Goal: Information Seeking & Learning: Learn about a topic

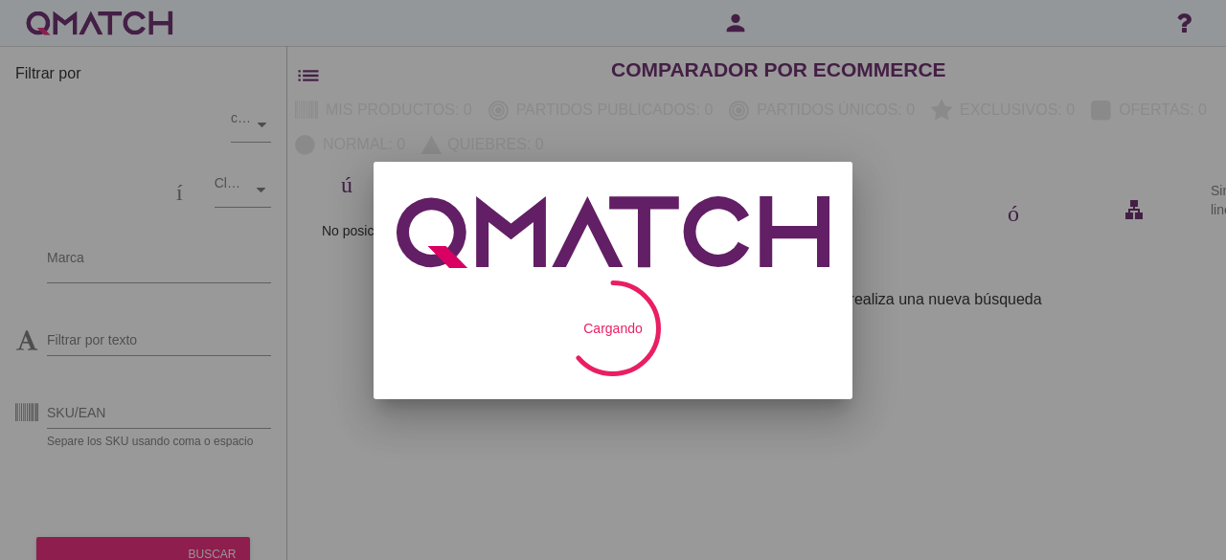
checkbox input "false"
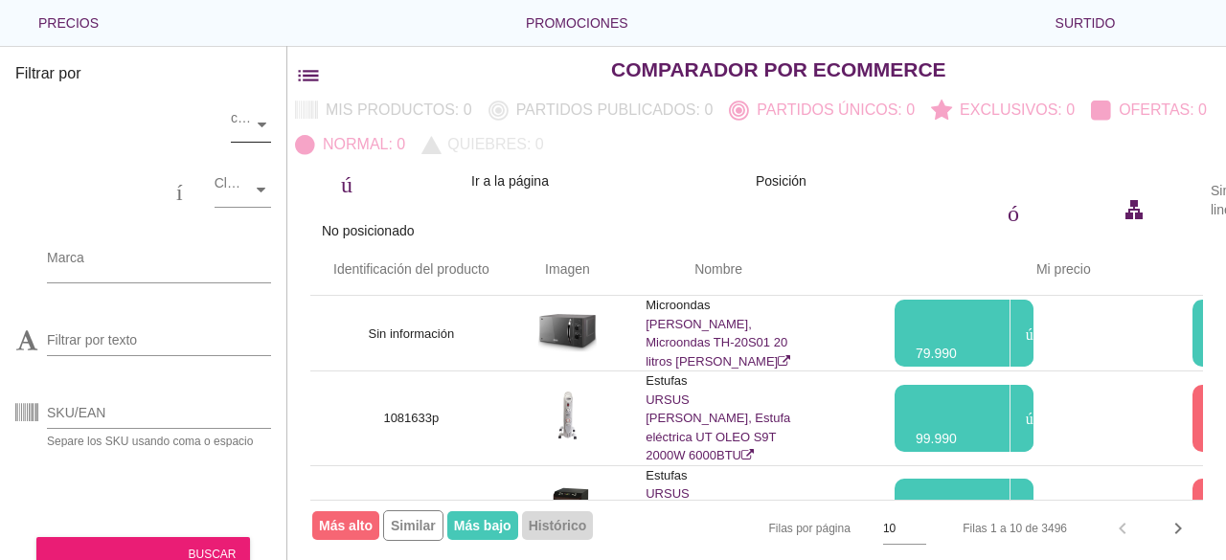
click at [243, 129] on div at bounding box center [238, 124] width 14 height 19
click at [217, 120] on font "almacenar" at bounding box center [118, 123] width 207 height 23
click at [163, 125] on font "almacenar" at bounding box center [118, 123] width 207 height 23
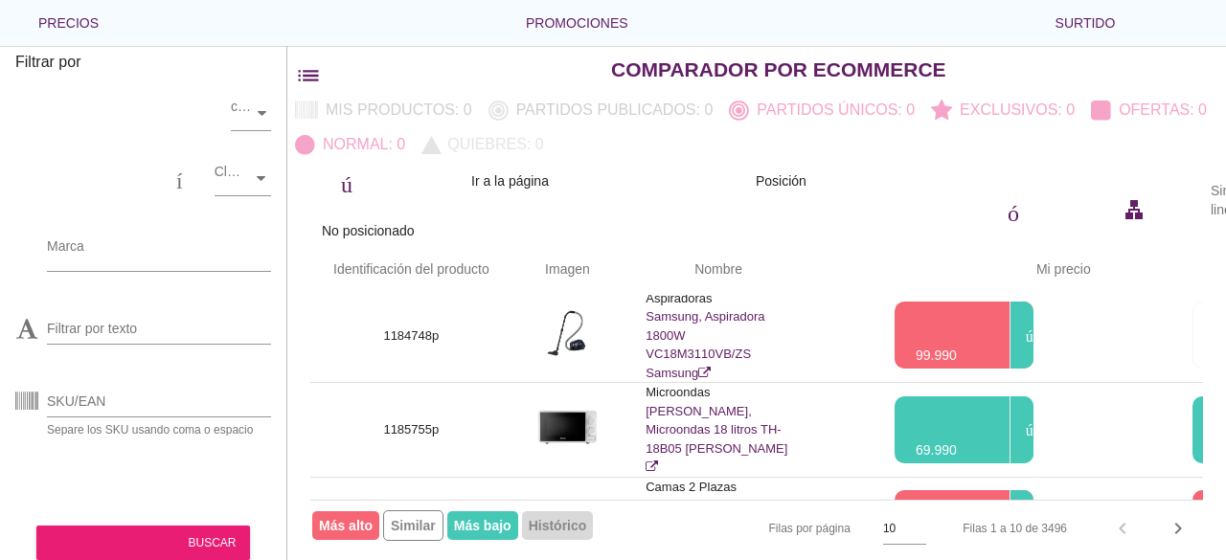
scroll to position [0, 0]
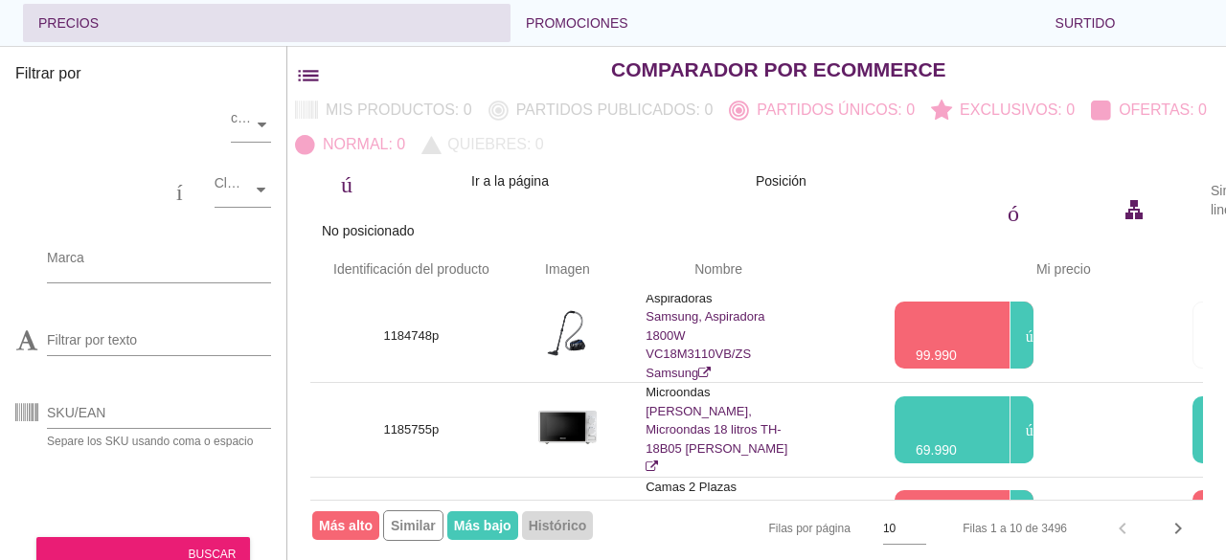
click at [57, 22] on font "Precios" at bounding box center [68, 22] width 60 height 15
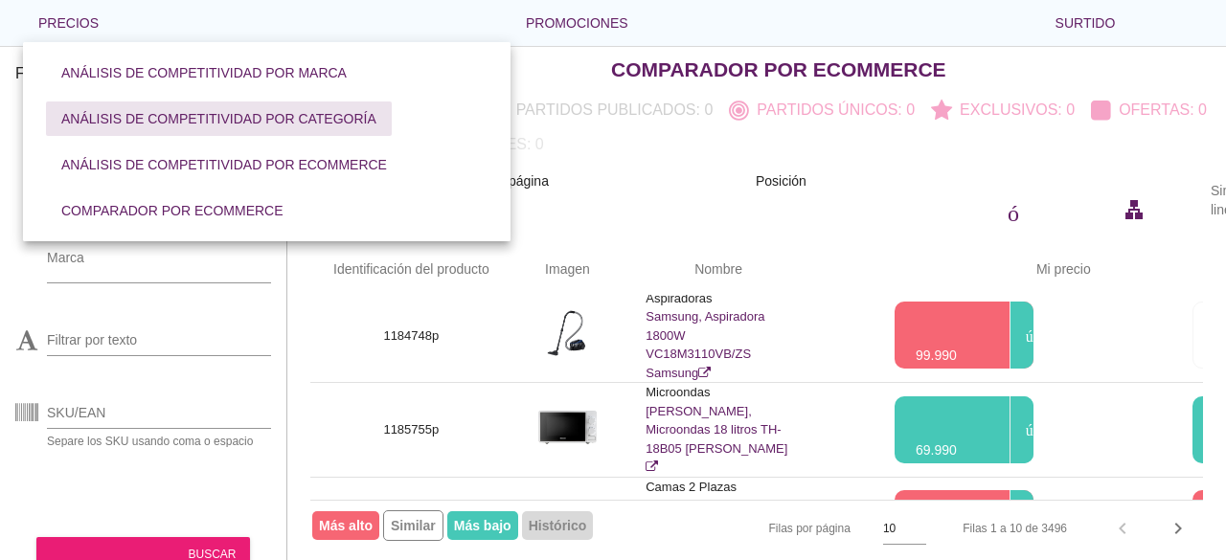
click at [352, 122] on font "Análisis de competitividad por categoría" at bounding box center [218, 118] width 315 height 15
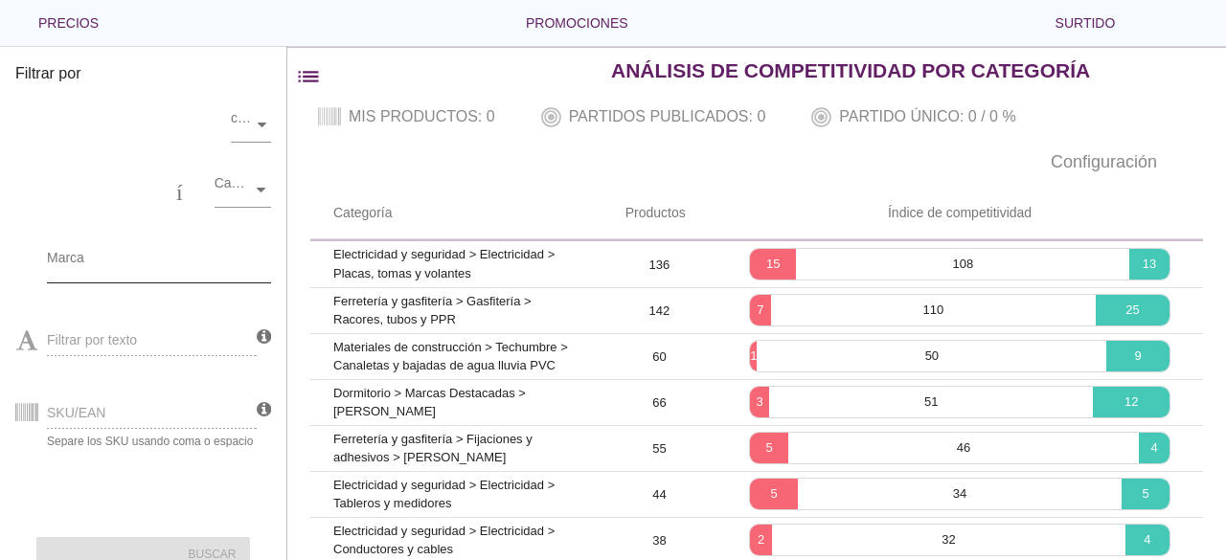
click at [189, 257] on input "Marca" at bounding box center [145, 262] width 197 height 31
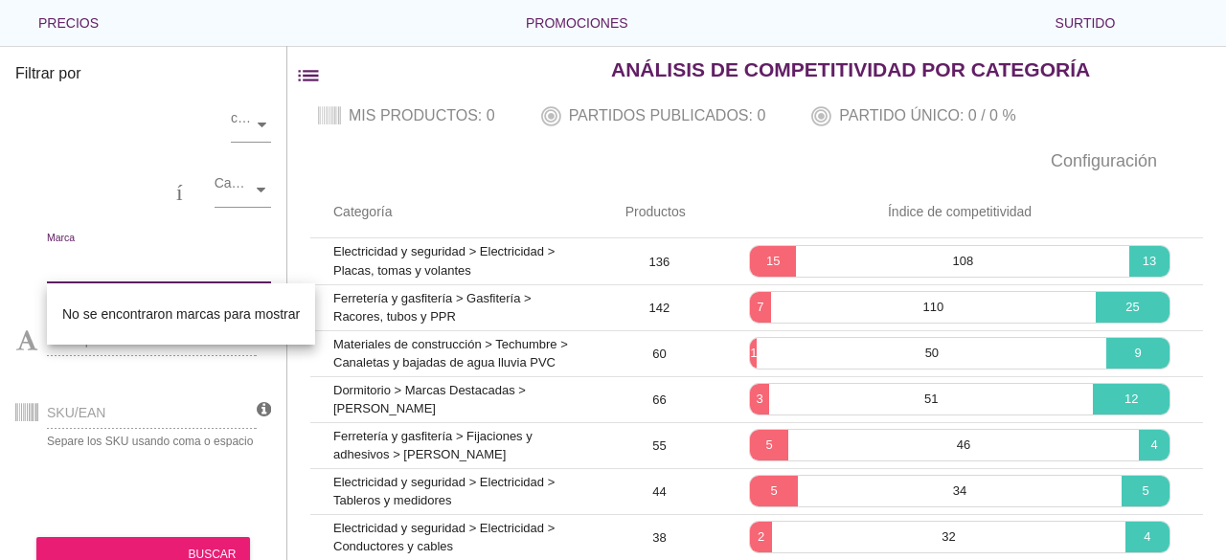
click at [169, 426] on div "SKU/EAN Separe los SKU usando coma o espacio" at bounding box center [135, 410] width 241 height 73
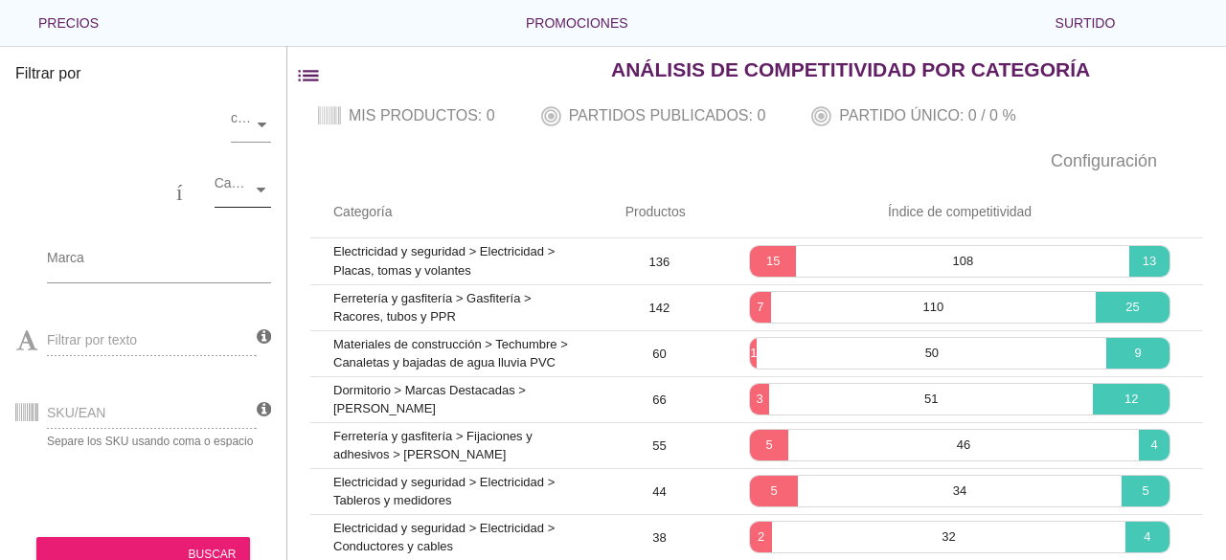
click at [259, 206] on div at bounding box center [261, 190] width 19 height 34
click at [259, 193] on icon at bounding box center [261, 190] width 9 height 9
click at [257, 194] on div at bounding box center [261, 190] width 19 height 34
click at [260, 195] on div at bounding box center [261, 190] width 19 height 34
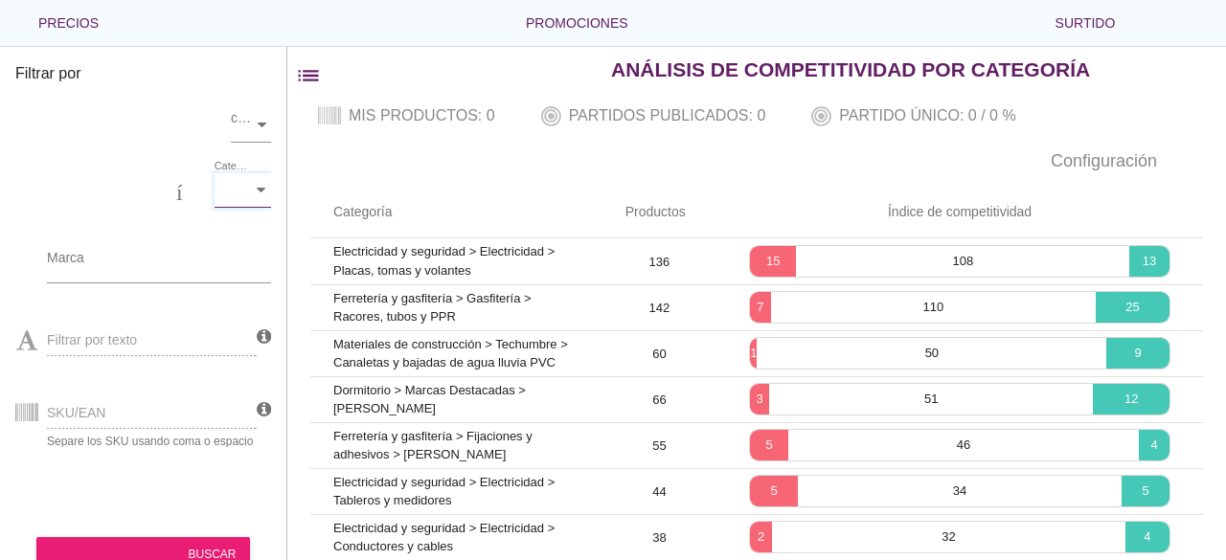
click at [303, 76] on font "lista de filtros" at bounding box center [449, 75] width 308 height 27
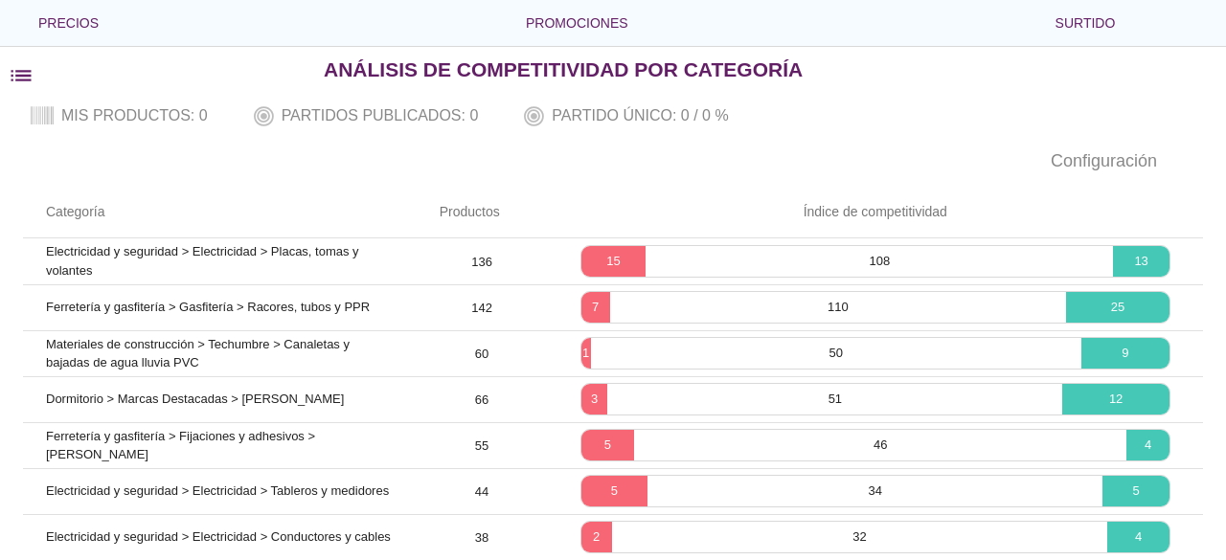
click at [44, 75] on font "lista de filtros" at bounding box center [162, 75] width 308 height 27
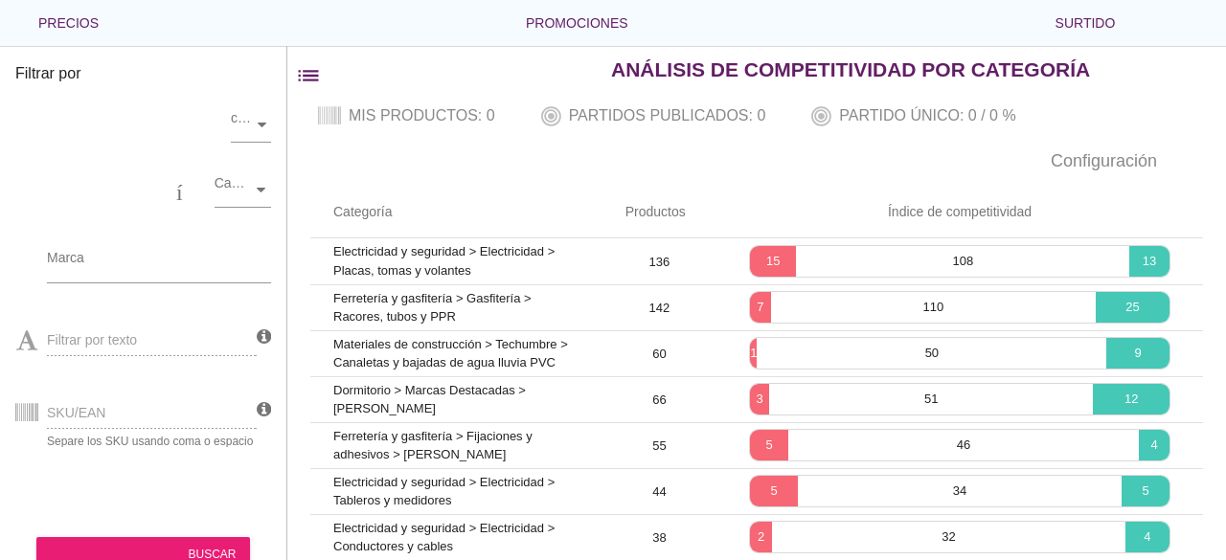
click at [280, 187] on div "Filtrar por almacenar comercio electrónico categoría Categorías centro comercia…" at bounding box center [143, 303] width 287 height 514
click at [259, 188] on icon at bounding box center [261, 190] width 9 height 9
click at [123, 137] on div "almacenar" at bounding box center [123, 125] width 216 height 34
click at [195, 191] on div "almacenar comercio electrónico categoría Categorías centro comercial local Marc…" at bounding box center [143, 308] width 256 height 431
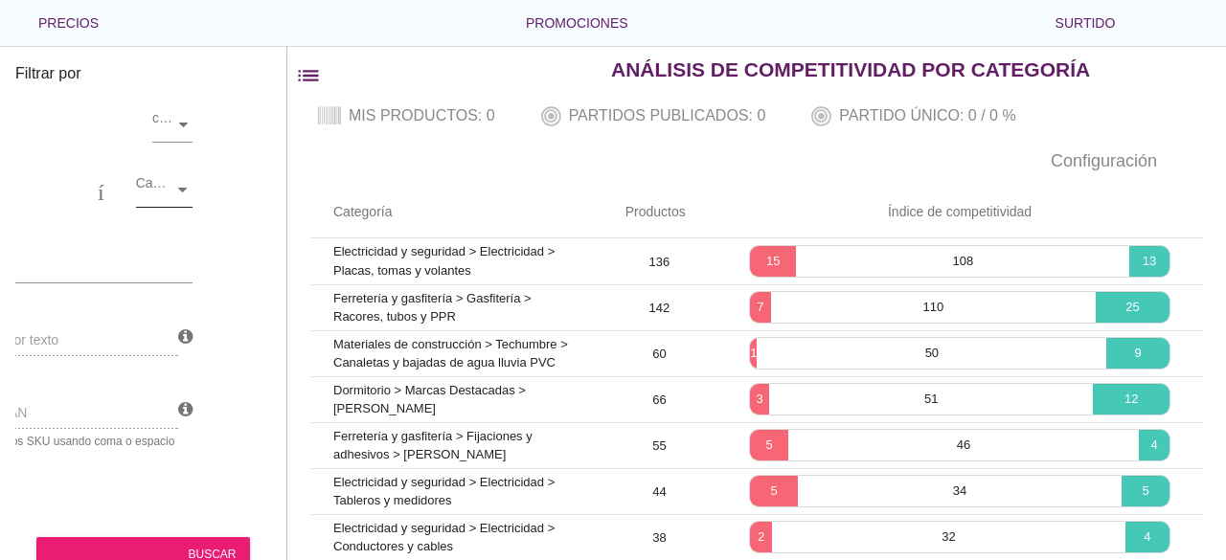
click at [181, 188] on icon at bounding box center [182, 190] width 9 height 9
drag, startPoint x: 147, startPoint y: 505, endPoint x: 169, endPoint y: 505, distance: 21.1
click at [171, 505] on div "almacenar comercio electrónico categoría Categorías centro comercial local Marc…" at bounding box center [143, 308] width 256 height 431
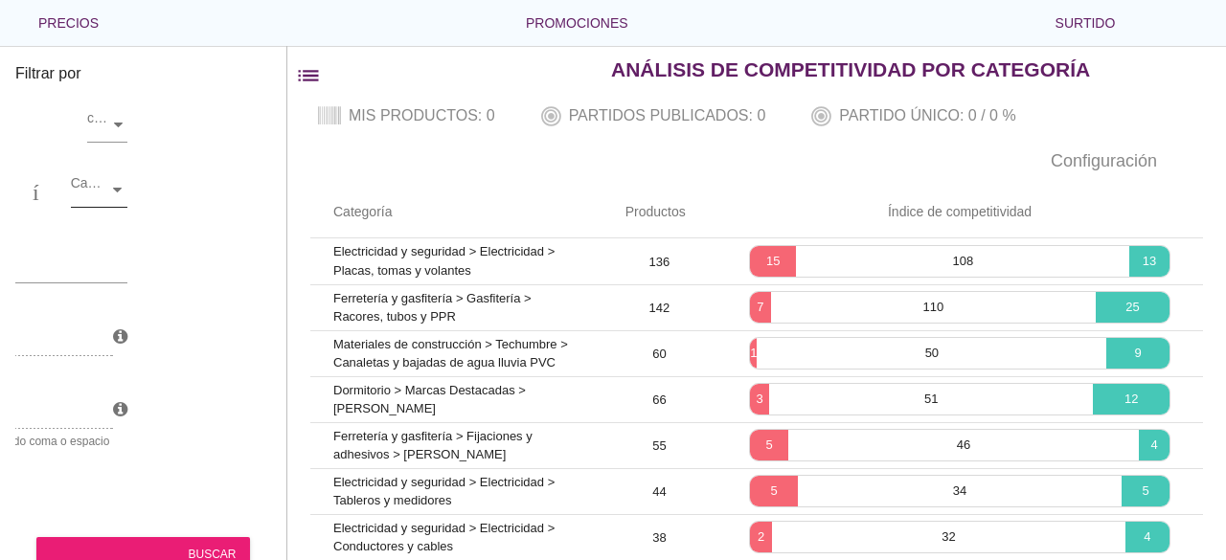
click at [103, 198] on div "Categorías" at bounding box center [89, 190] width 37 height 20
click at [104, 308] on div "Iluminación exterior Iluminación interior Luces decorativas y guirnaldas Ilumin…" at bounding box center [99, 463] width 57 height 580
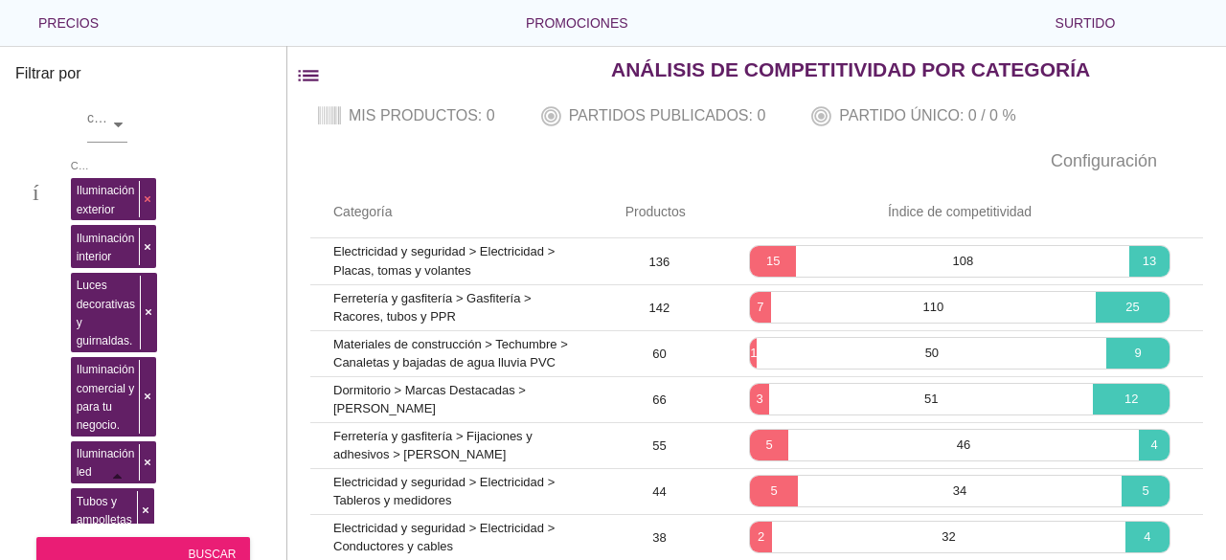
click at [89, 191] on div "Iluminación exterior Iluminación interior Luces decorativas y guirnaldas. Ilumi…" at bounding box center [80, 473] width 18 height 601
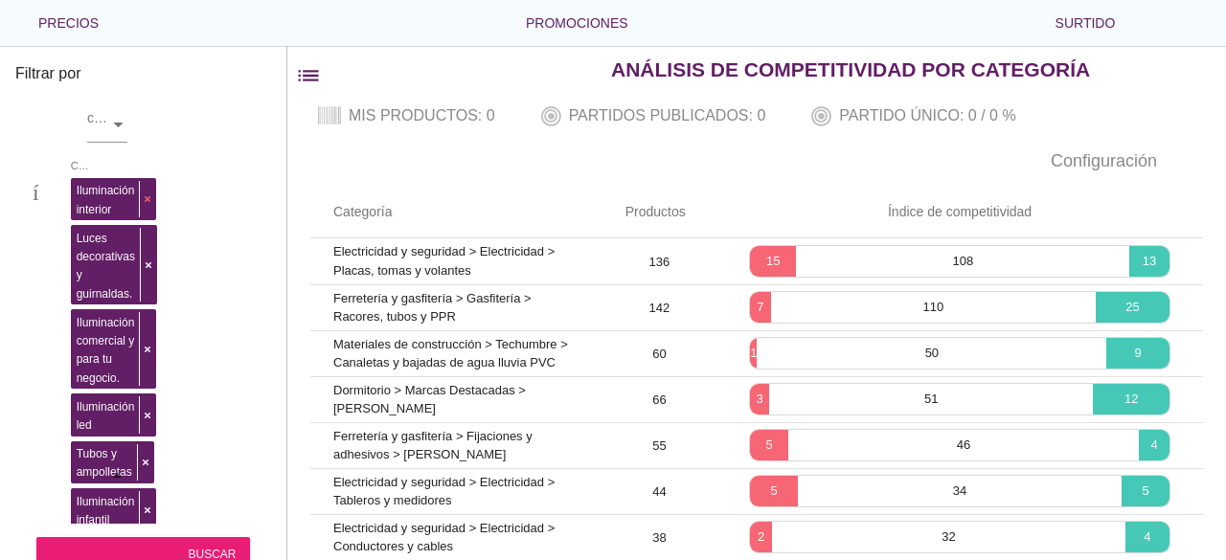
click at [89, 194] on div "Iluminación interior Luces decorativas y guirnaldas. Iluminación comercial y pa…" at bounding box center [80, 473] width 18 height 600
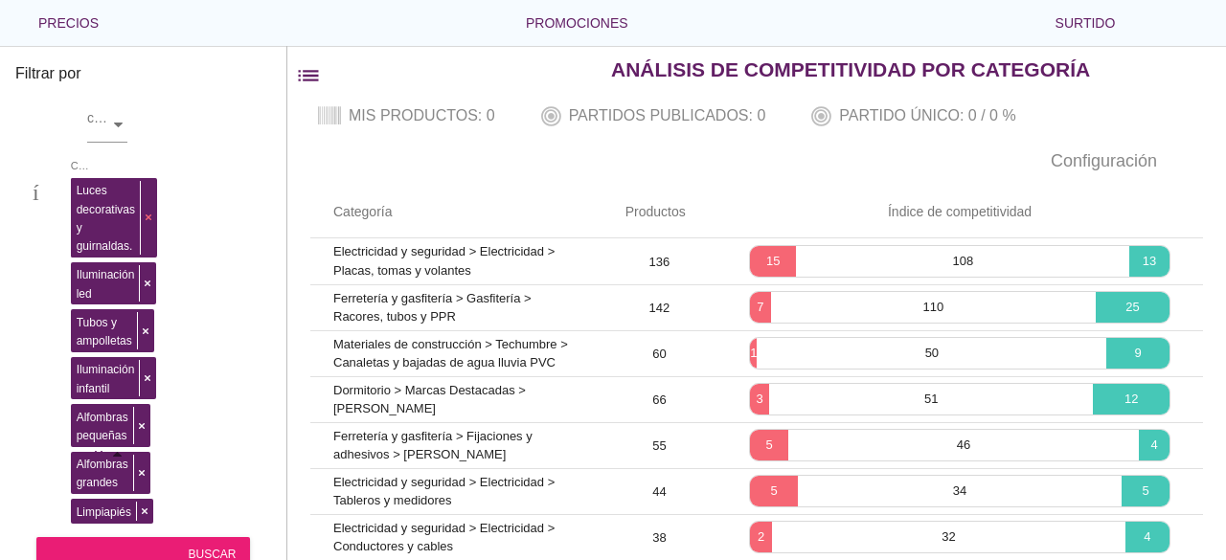
click at [142, 195] on span at bounding box center [148, 218] width 16 height 74
click at [142, 195] on span at bounding box center [147, 218] width 16 height 74
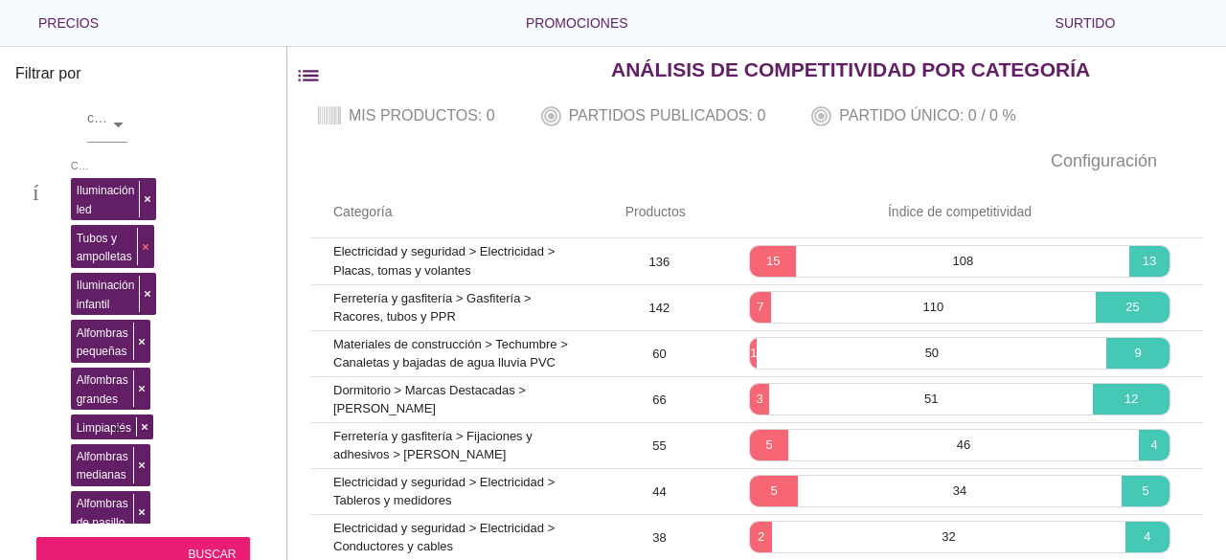
click at [89, 196] on div "Iluminación comercial y para tu negocio. Iluminación led Tubos y ampolletas Ilu…" at bounding box center [80, 426] width 18 height 507
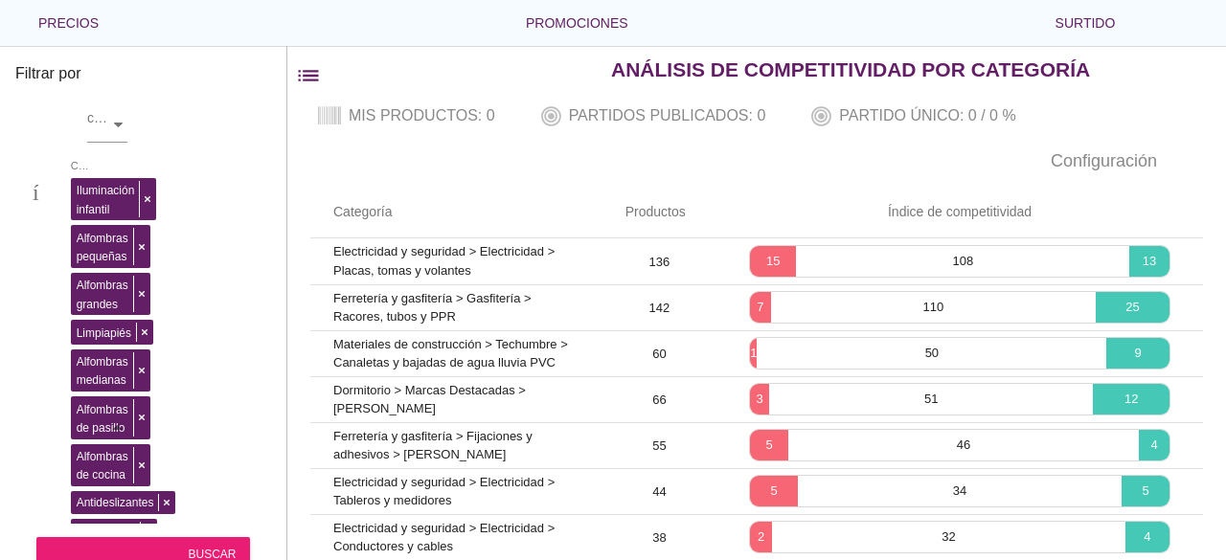
click at [89, 196] on div "Iluminación led Tubos y ampolletas Iluminación infantil Alfombras pequeñas Alfo…" at bounding box center [80, 425] width 18 height 504
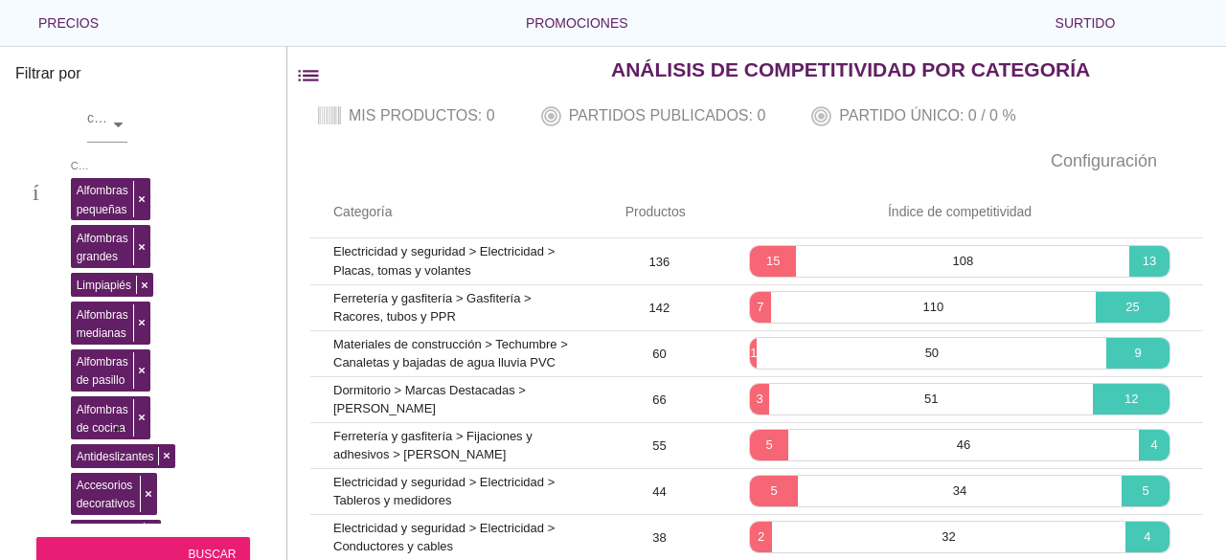
click at [89, 196] on div "Iluminación infantil Alfombras pequeñas Alfombras grandes Limpiapiés Alfombras …" at bounding box center [80, 425] width 18 height 505
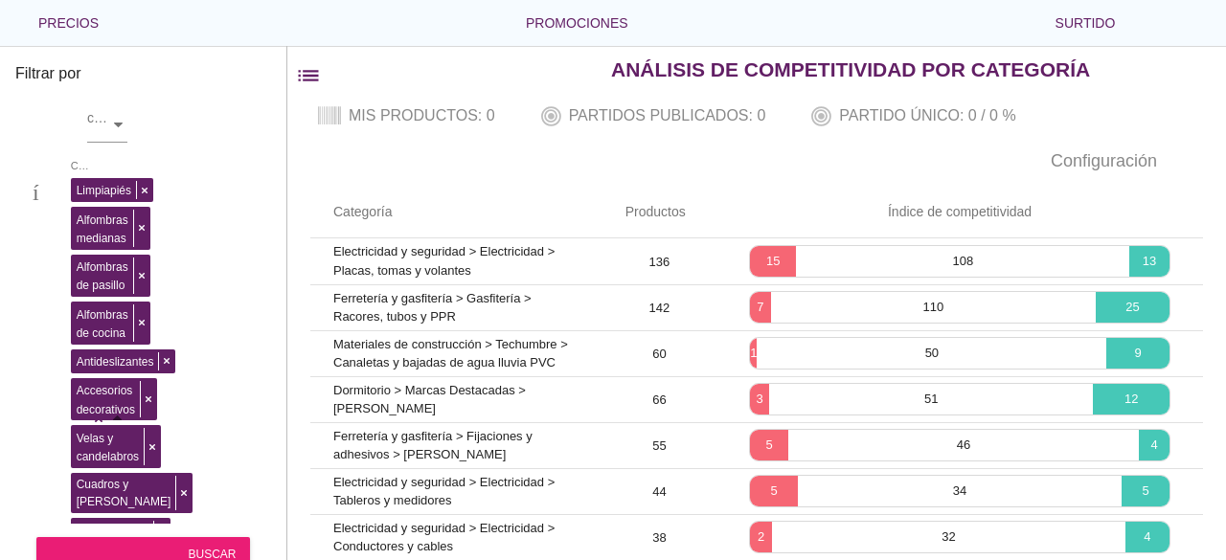
click at [89, 196] on div "Alfombras pequeñas Alfombras grandes Limpiapiés Alfombras medianas Alfombras de…" at bounding box center [80, 416] width 18 height 486
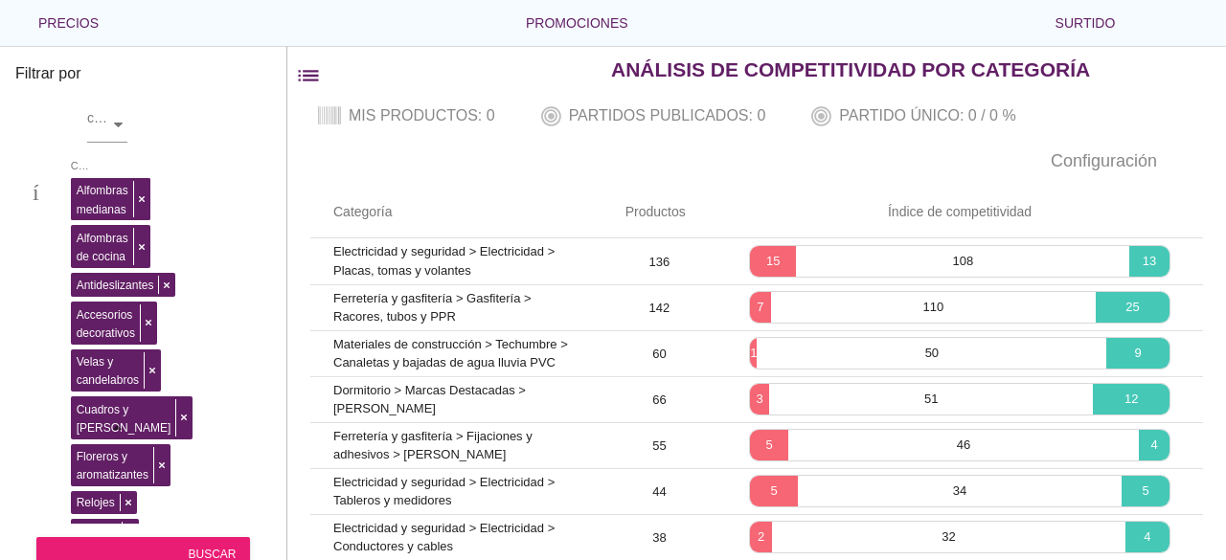
click at [89, 196] on div "Limpiapiés Alfombras medianas Alfombras de pasillo Alfombras de cocina Antidesl…" at bounding box center [80, 425] width 18 height 504
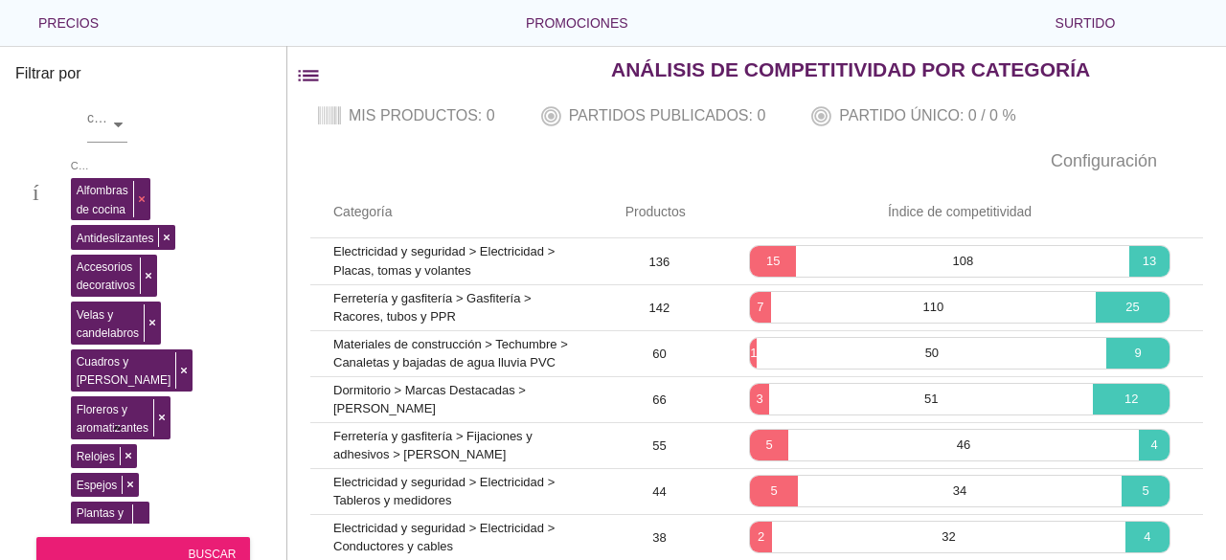
click at [89, 195] on div "Alfombras de pasillo Alfombras de cocina Antideslizantes Accesorios decorativos…" at bounding box center [80, 425] width 18 height 504
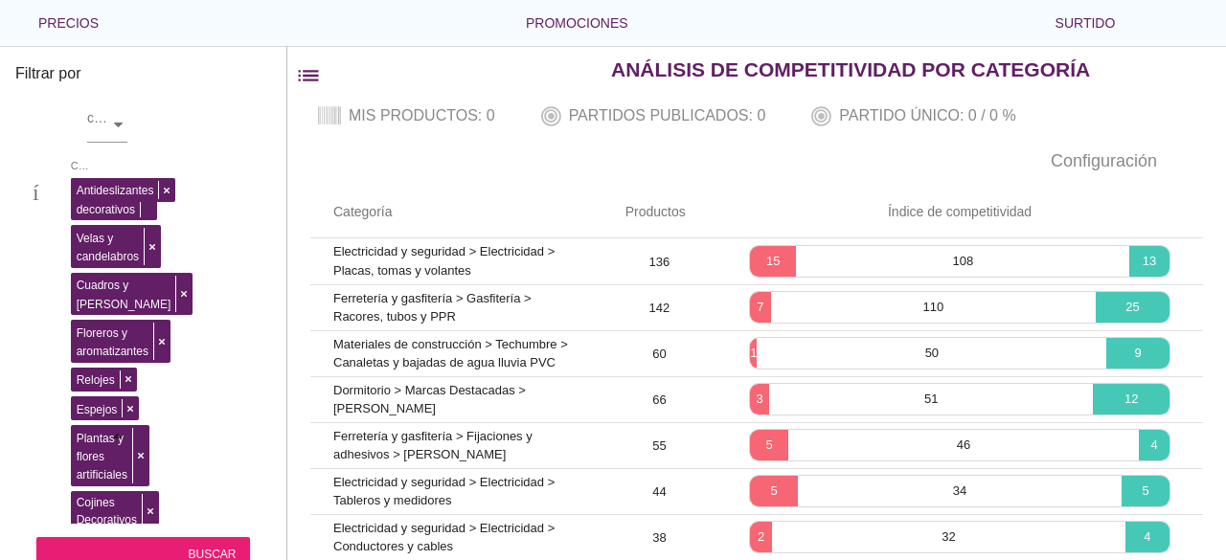
click at [89, 195] on div "Alfombras de cocina Antideslizantes Accesorios decorativos Velas y candelabros …" at bounding box center [80, 433] width 18 height 521
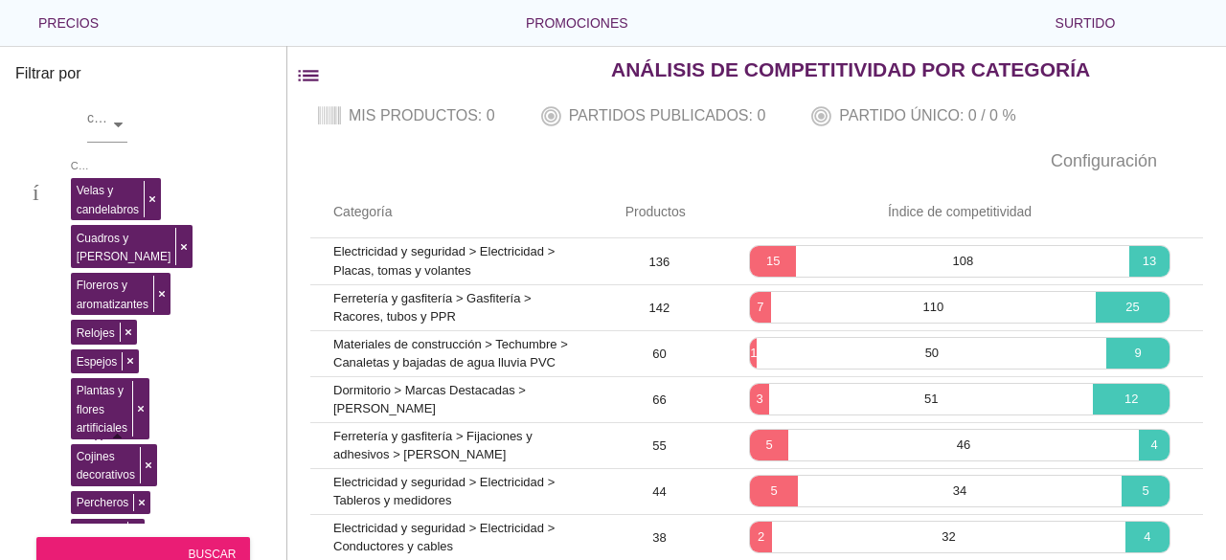
click at [89, 195] on div "Accesorios decorativos Velas y candelabros Cuadros y marcos Floreros y aromatiz…" at bounding box center [80, 433] width 18 height 521
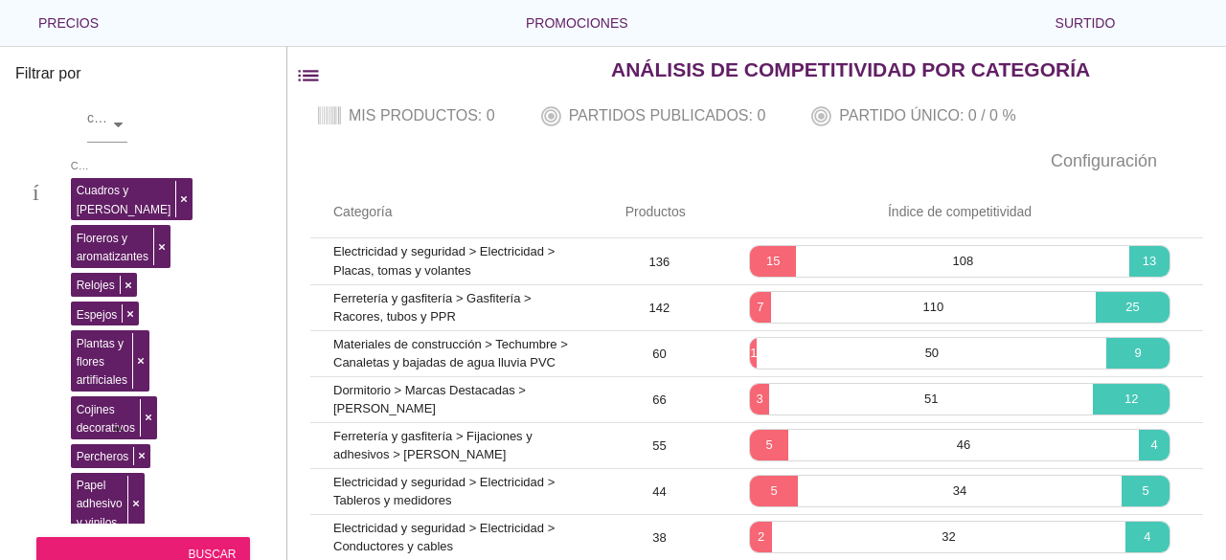
click at [145, 195] on div "Cuadros y marcos" at bounding box center [134, 196] width 127 height 47
click at [146, 192] on div "almacenar comercio electrónico categoría Cuadros y marcos Floreros y aromatizan…" at bounding box center [143, 308] width 256 height 431
click at [89, 196] on div "Cuadros y marcos Floreros y aromatizantes Relojes Espejos Plantas y flores arti…" at bounding box center [80, 426] width 18 height 507
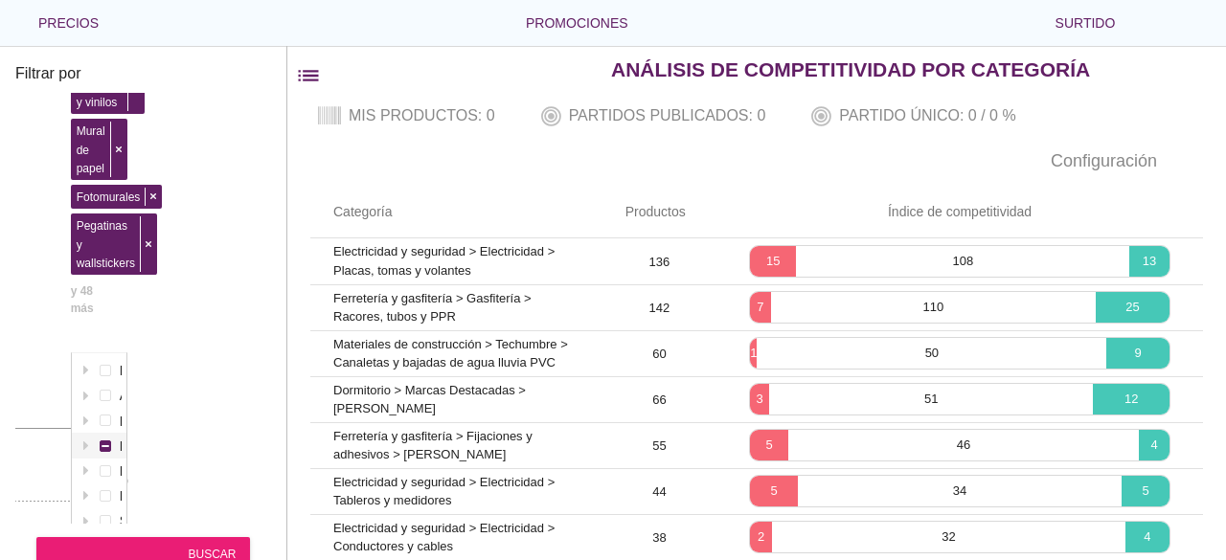
click at [190, 256] on div "almacenar comercio electrónico categoría Floreros y aromatizantes Relojes Espej…" at bounding box center [143, 308] width 256 height 431
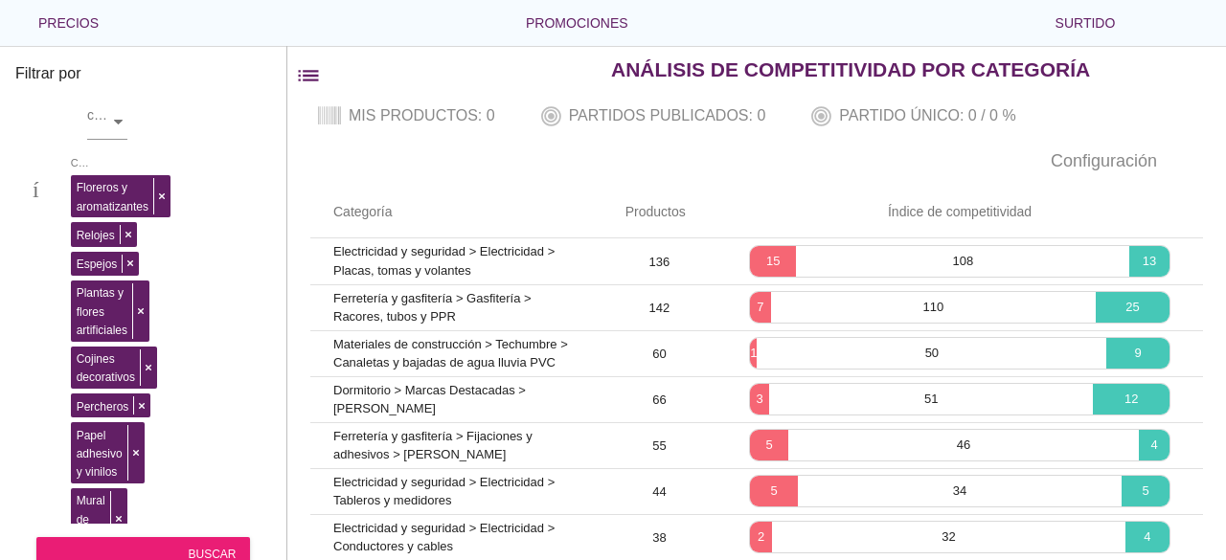
scroll to position [0, 144]
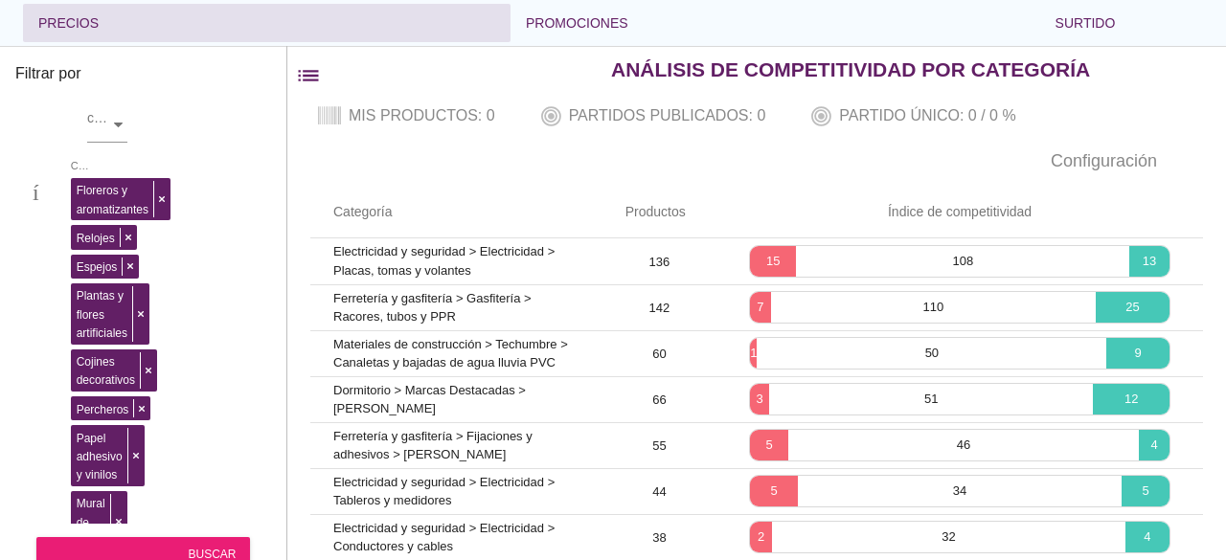
click at [186, 18] on font "flecha desplegable" at bounding box center [297, 22] width 397 height 23
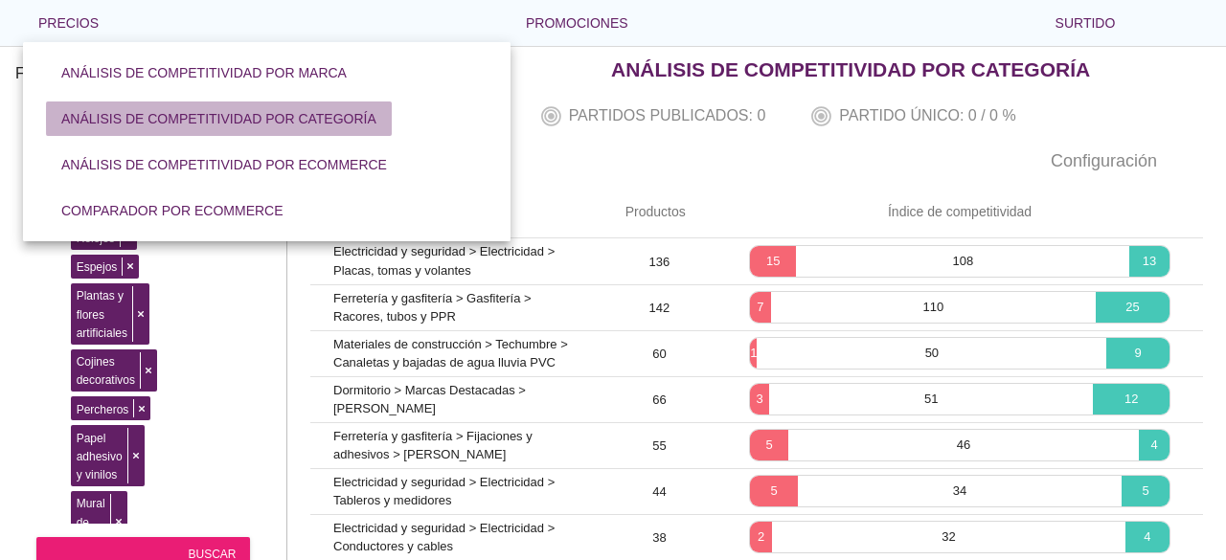
click at [299, 121] on font "Análisis de competitividad por categoría" at bounding box center [218, 118] width 315 height 15
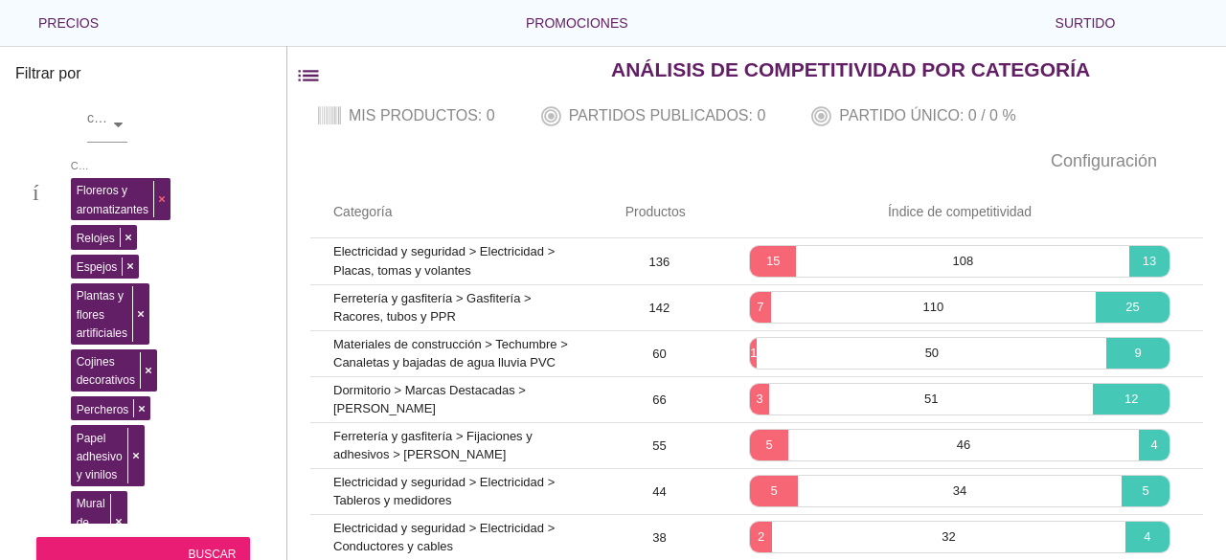
click at [89, 189] on div "Floreros y aromatizantes Relojes Espejos Plantas y flores artificiales Cojines …" at bounding box center [80, 446] width 18 height 547
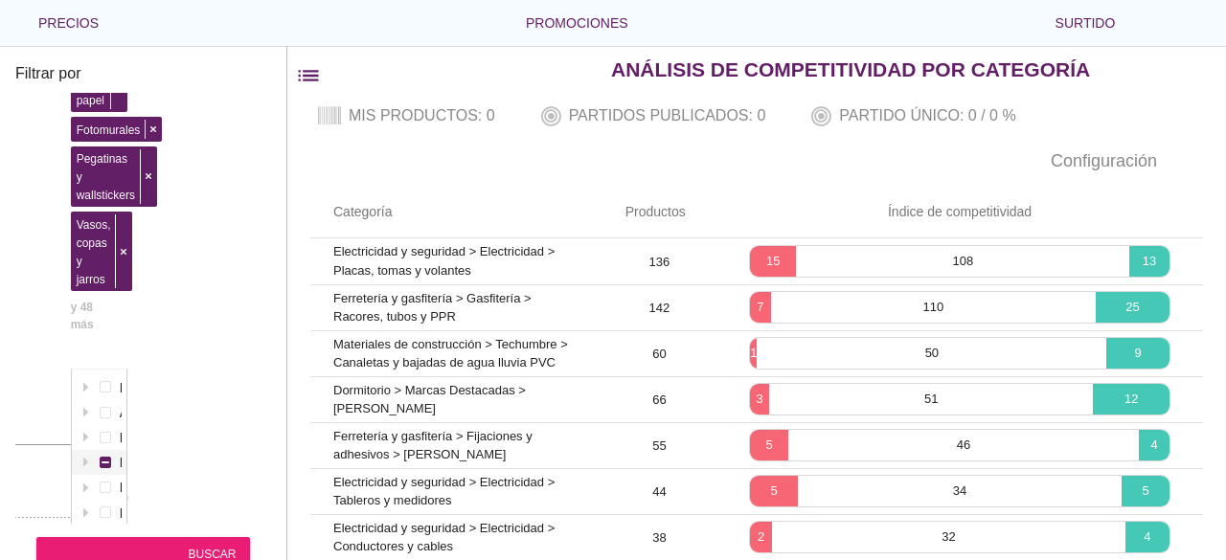
click at [157, 189] on div "Pegatinas y wallstickers" at bounding box center [116, 175] width 91 height 66
click at [151, 171] on div "Pegatinas y wallstickers" at bounding box center [116, 175] width 91 height 66
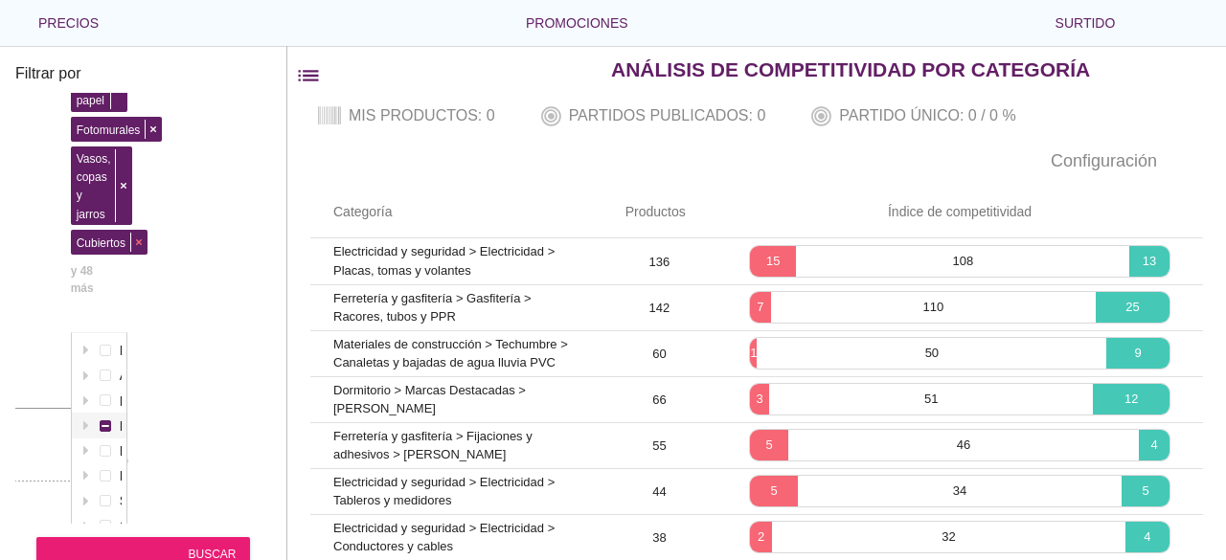
click at [134, 233] on span at bounding box center [138, 242] width 16 height 18
drag, startPoint x: 125, startPoint y: 177, endPoint x: 124, endPoint y: 193, distance: 15.4
click at [125, 177] on span at bounding box center [123, 186] width 16 height 74
click at [89, 215] on div "Relojes Espejos Plantas y flores artificiales Cojines decorativos Percheros Pap…" at bounding box center [80, 54] width 18 height 547
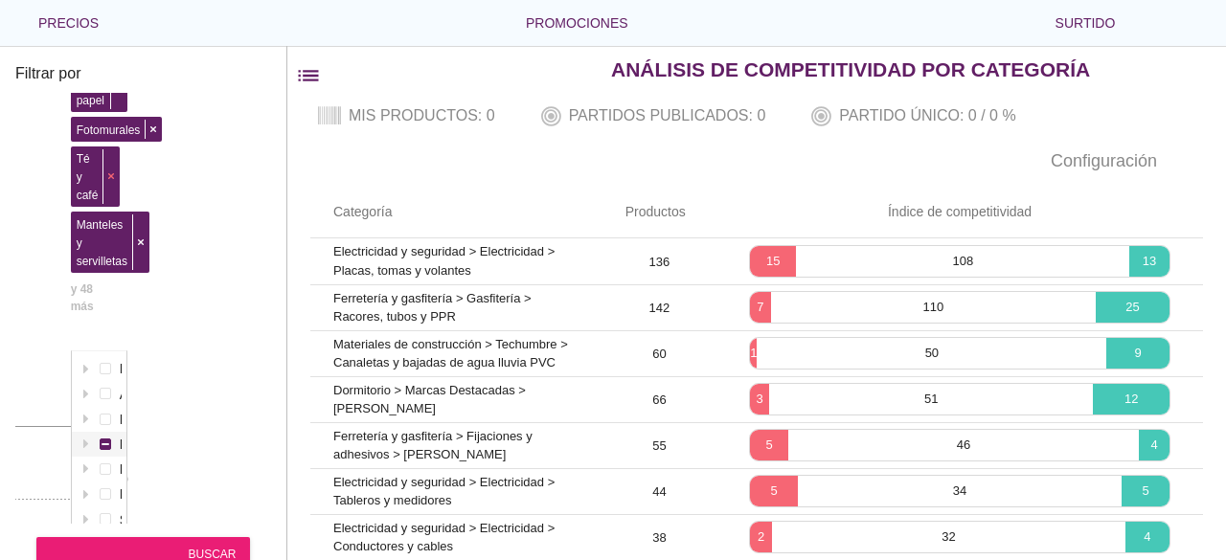
click at [89, 164] on div "Relojes Espejos Plantas y flores artificiales Cojines decorativos Percheros Pap…" at bounding box center [80, 63] width 18 height 565
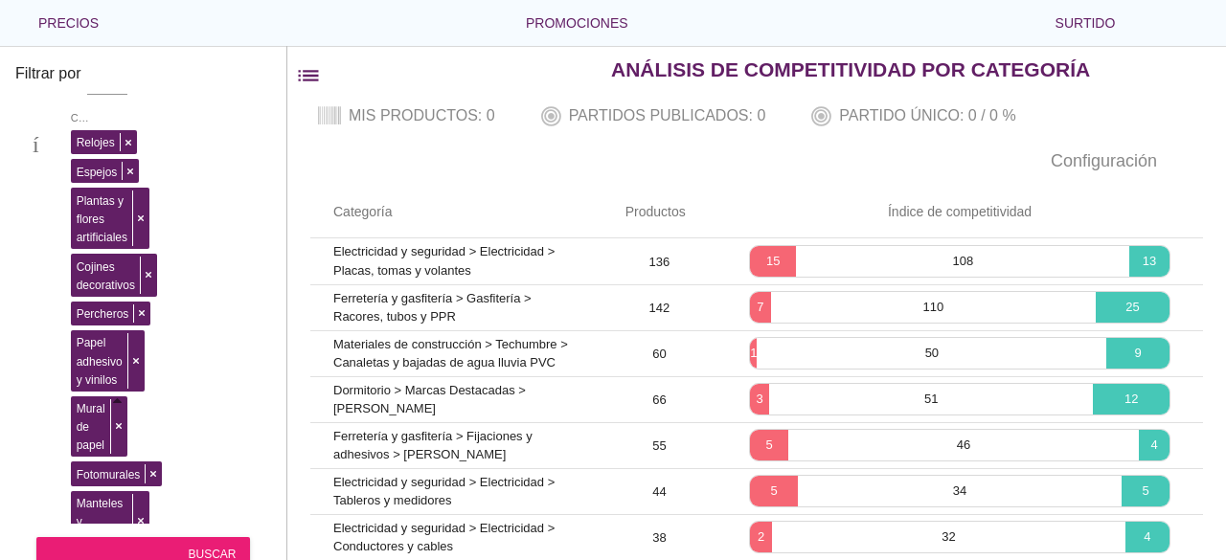
scroll to position [0, 144]
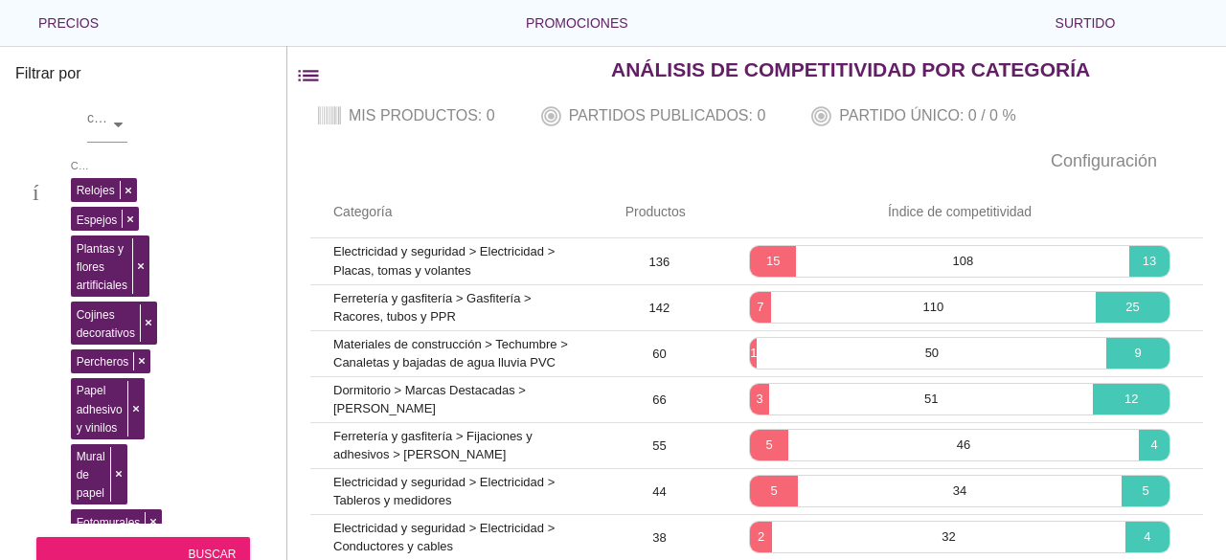
click at [40, 72] on font "Filtrar por" at bounding box center [47, 73] width 65 height 16
click at [114, 116] on div at bounding box center [117, 125] width 19 height 34
click at [117, 129] on div at bounding box center [117, 125] width 19 height 34
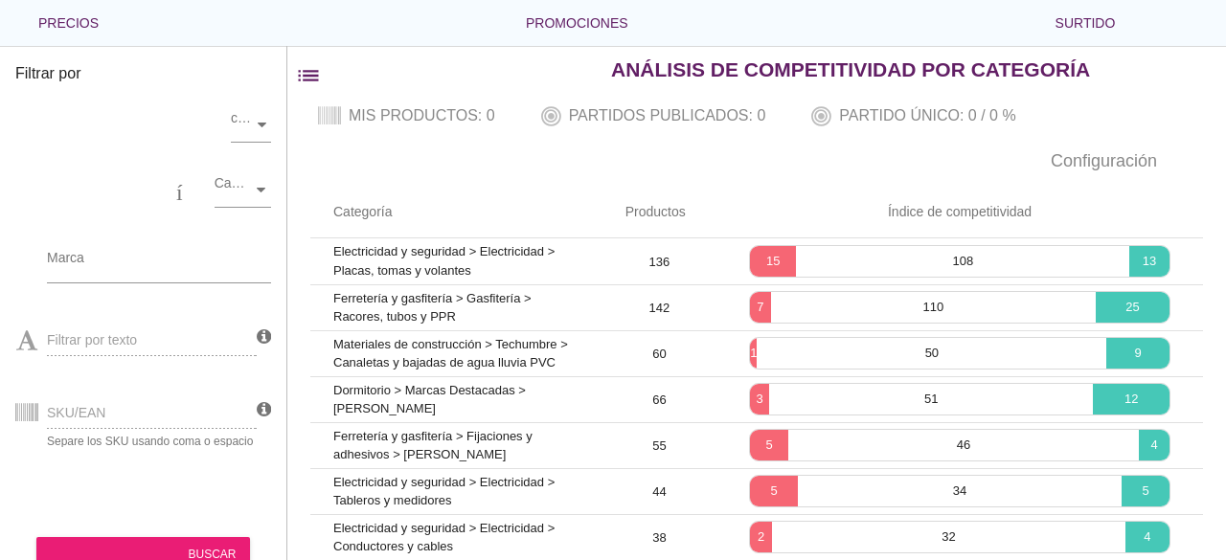
click at [211, 341] on div "Filtrar por texto" at bounding box center [135, 338] width 241 height 73
click at [204, 265] on input "Marca" at bounding box center [145, 262] width 197 height 31
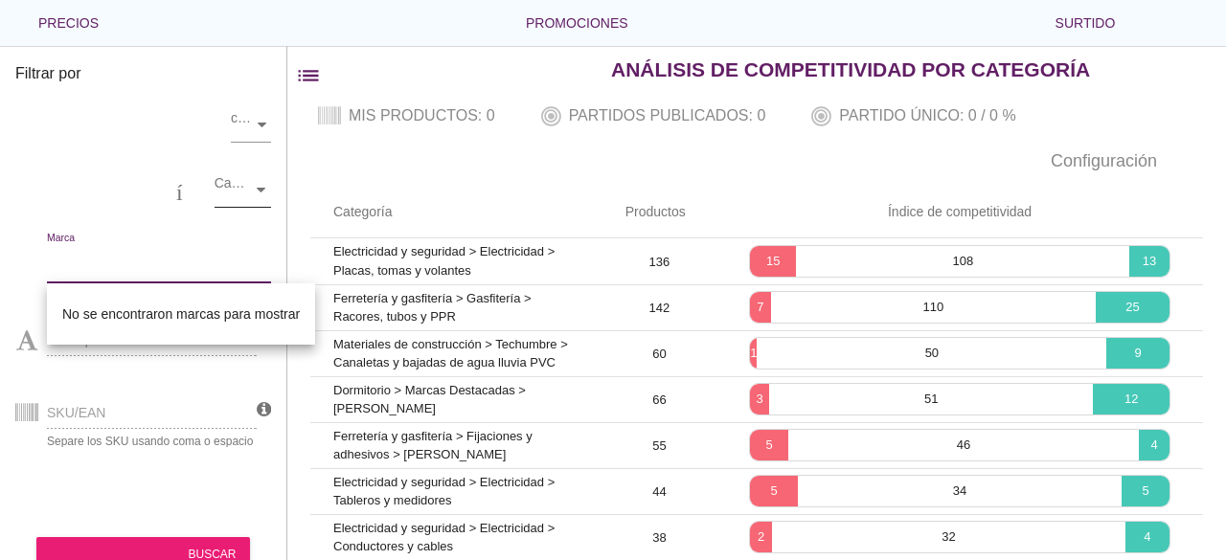
click at [244, 195] on div "Categorías" at bounding box center [233, 190] width 37 height 20
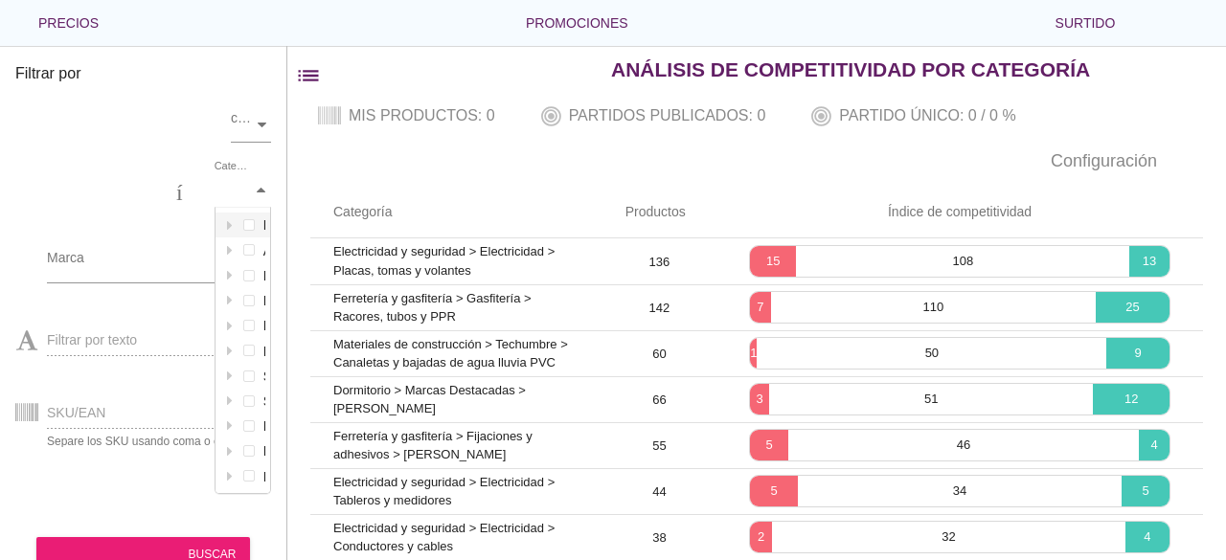
scroll to position [285, 56]
drag, startPoint x: 263, startPoint y: 254, endPoint x: 255, endPoint y: 246, distance: 11.5
click at [255, 252] on font "flecha desplegable" at bounding box center [259, 257] width 397 height 23
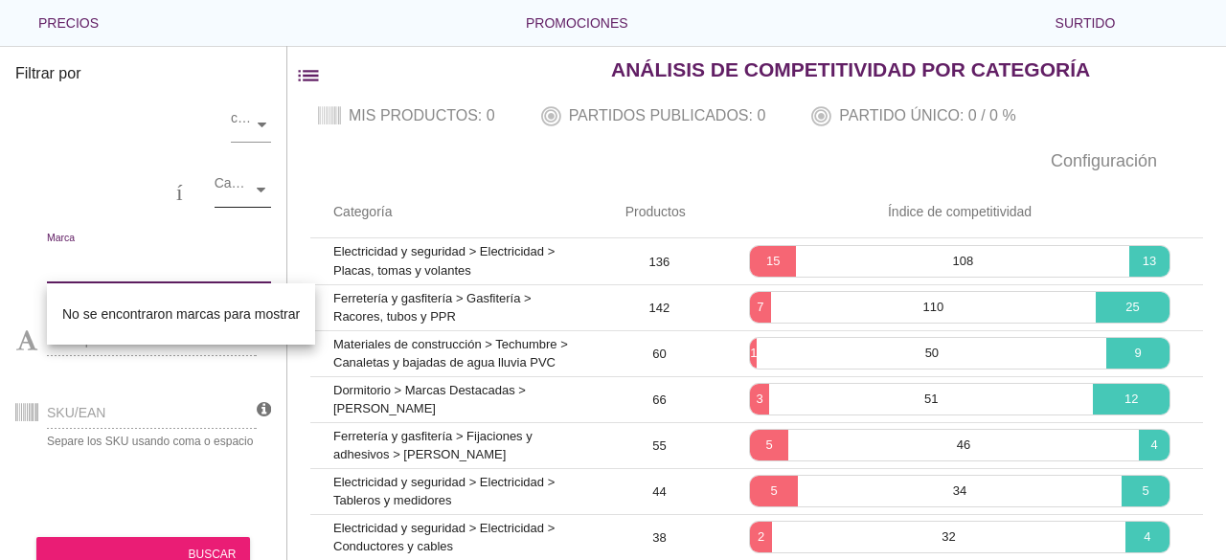
click at [259, 189] on icon at bounding box center [261, 190] width 9 height 9
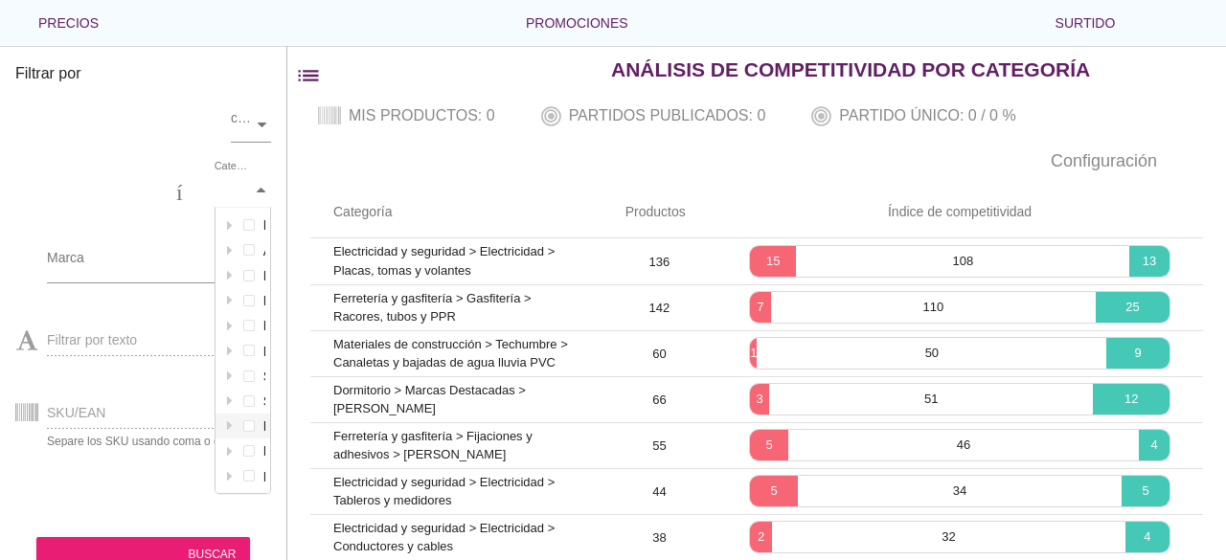
scroll to position [0, 187]
click at [253, 168] on div "almacenar comercio electrónico categoría Categorías centro comercial local Marc…" at bounding box center [143, 308] width 256 height 431
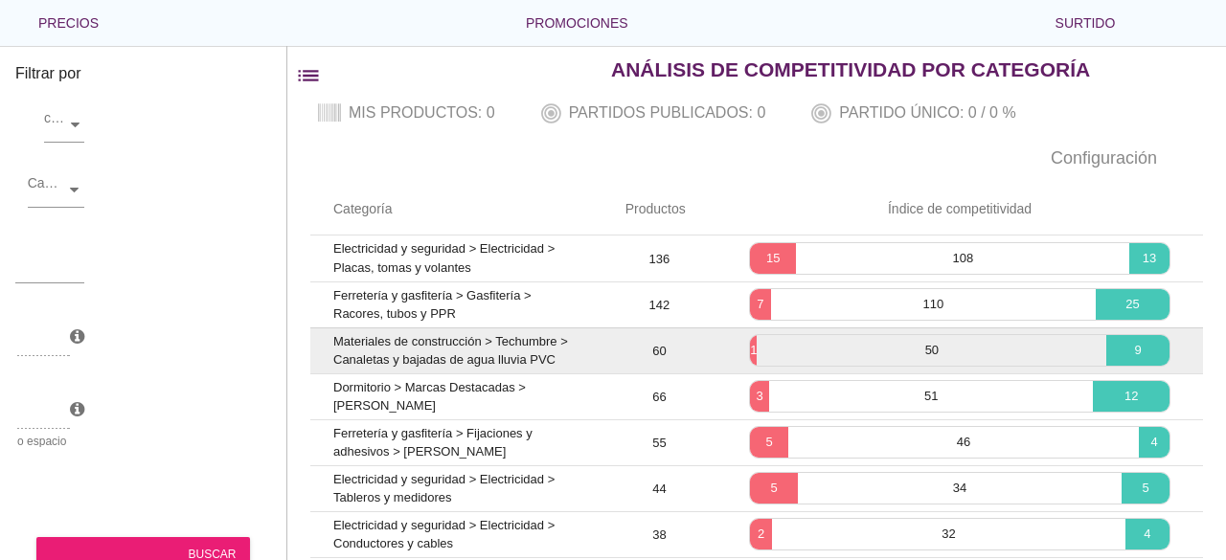
scroll to position [0, 0]
